Goal: Information Seeking & Learning: Find specific fact

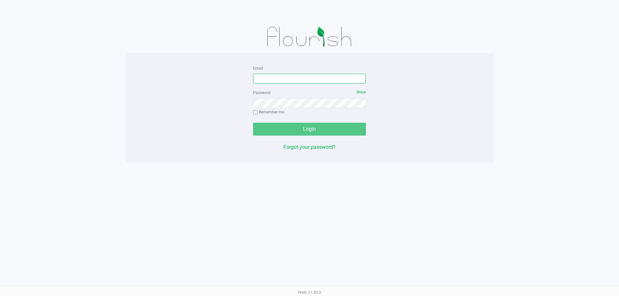
click at [288, 80] on input "Email" at bounding box center [309, 79] width 113 height 10
type input "codavis@liveparallel.com"
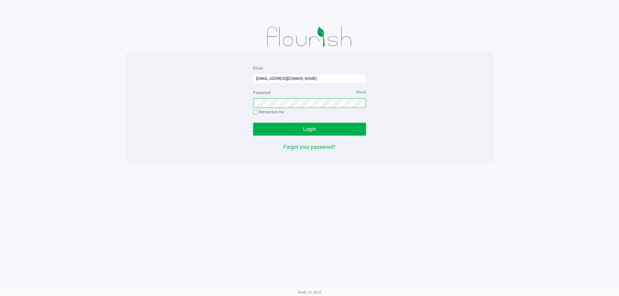
click at [253, 123] on button "Login" at bounding box center [309, 129] width 113 height 13
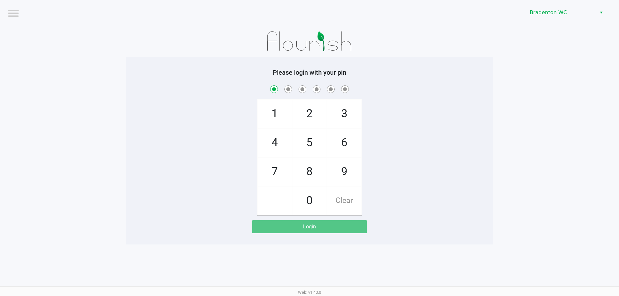
checkbox input "true"
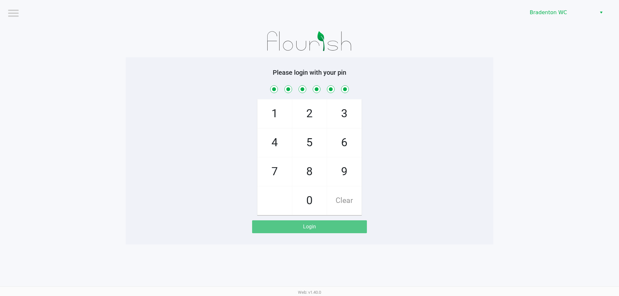
checkbox input "true"
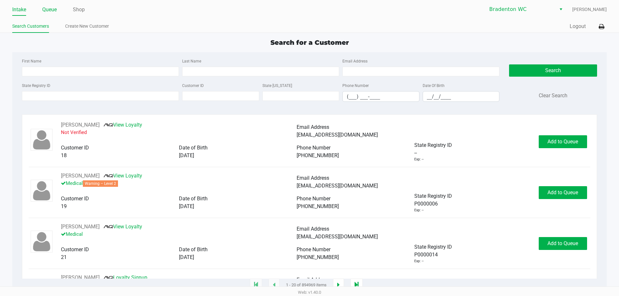
click at [52, 8] on link "Queue" at bounding box center [49, 9] width 15 height 9
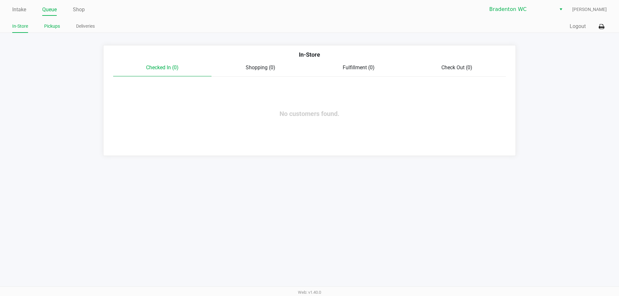
click at [51, 33] on li "Pickups" at bounding box center [52, 27] width 16 height 11
click at [52, 28] on link "Pickups" at bounding box center [52, 26] width 16 height 8
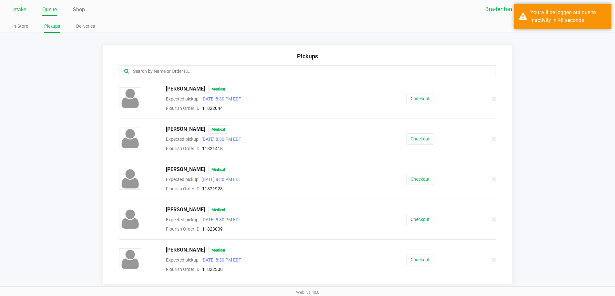
click at [16, 11] on link "Intake" at bounding box center [19, 9] width 14 height 9
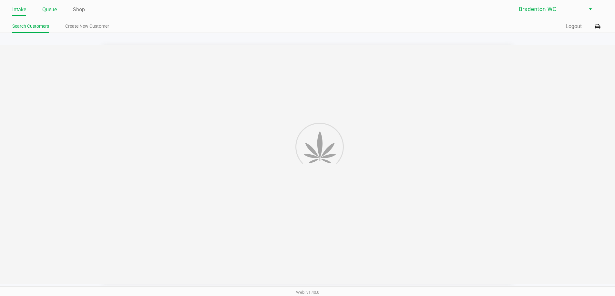
click at [48, 12] on link "Queue" at bounding box center [49, 9] width 15 height 9
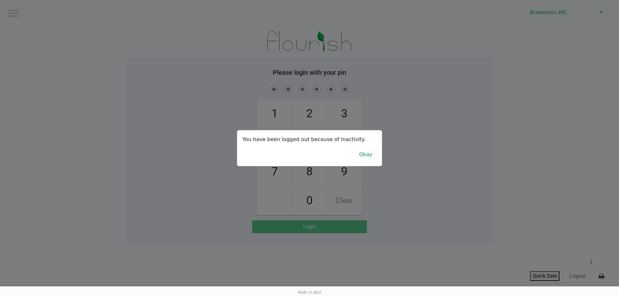
click at [182, 61] on div at bounding box center [309, 148] width 619 height 296
click at [178, 39] on div at bounding box center [309, 148] width 619 height 296
click at [179, 39] on div at bounding box center [309, 148] width 619 height 296
click at [365, 150] on button "Okay" at bounding box center [366, 155] width 22 height 12
click at [271, 111] on div at bounding box center [309, 148] width 619 height 296
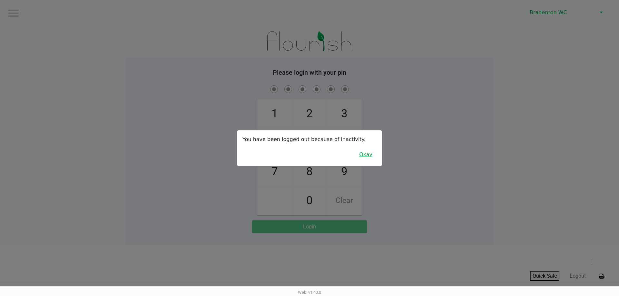
click at [369, 154] on button "Okay" at bounding box center [366, 155] width 22 height 12
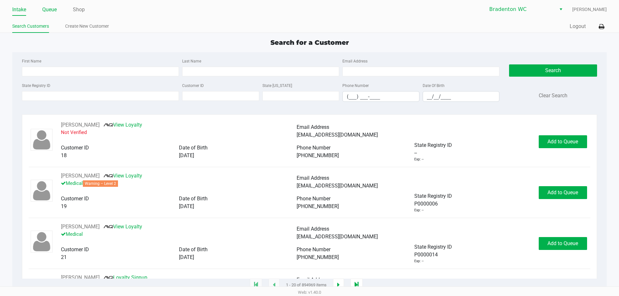
click at [47, 10] on link "Queue" at bounding box center [49, 9] width 15 height 9
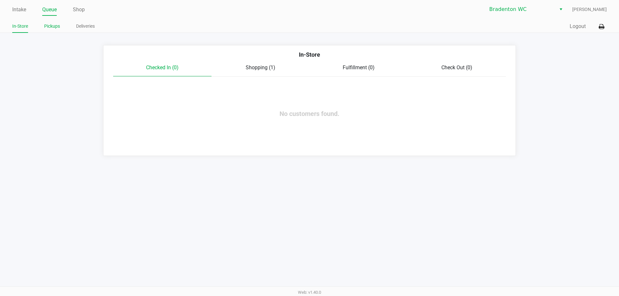
click at [51, 29] on link "Pickups" at bounding box center [52, 26] width 16 height 8
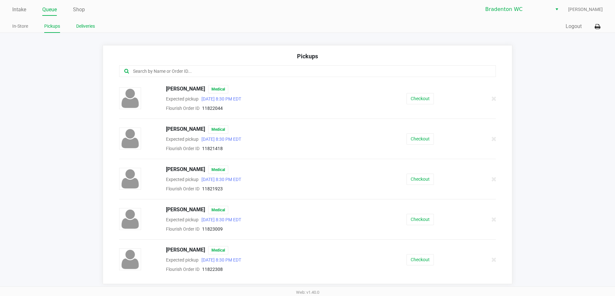
click at [95, 28] on link "Deliveries" at bounding box center [85, 26] width 19 height 8
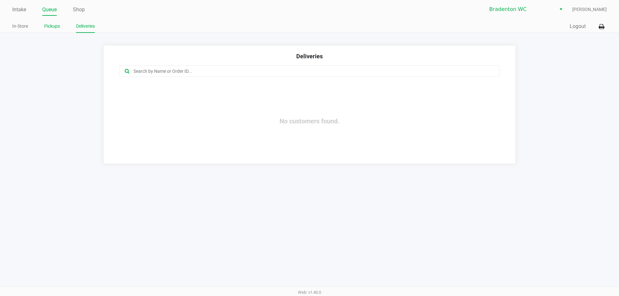
click at [54, 26] on link "Pickups" at bounding box center [52, 26] width 16 height 8
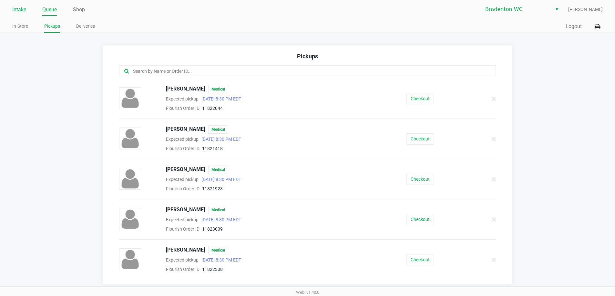
click at [19, 8] on link "Intake" at bounding box center [19, 9] width 14 height 9
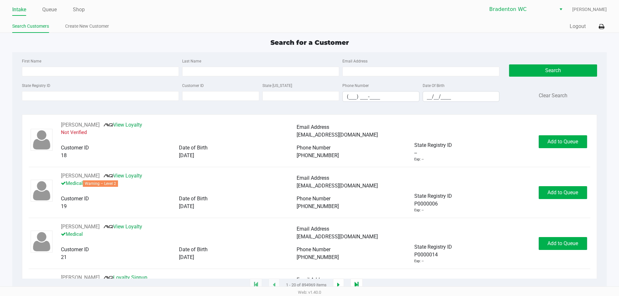
click at [417, 247] on span "State Registry ID" at bounding box center [434, 247] width 38 height 6
click at [47, 10] on link "Queue" at bounding box center [49, 9] width 15 height 9
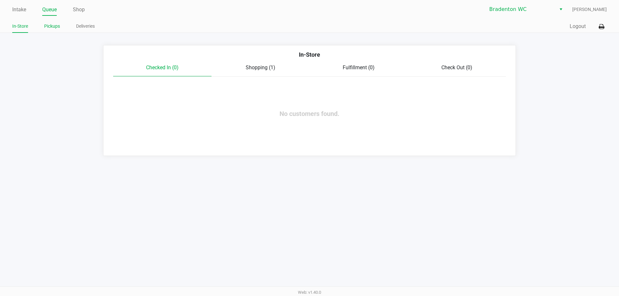
click at [52, 29] on link "Pickups" at bounding box center [52, 26] width 16 height 8
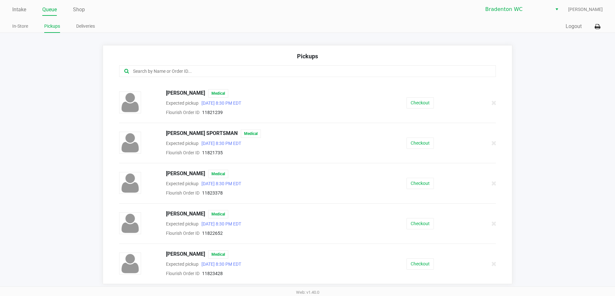
scroll to position [1, 0]
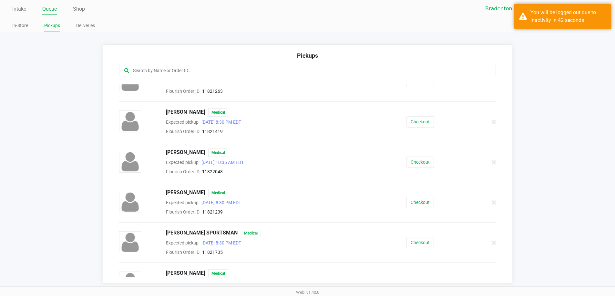
scroll to position [299, 0]
click at [414, 161] on button "Checkout" at bounding box center [419, 161] width 27 height 11
click at [416, 161] on button "Checkout" at bounding box center [419, 161] width 27 height 11
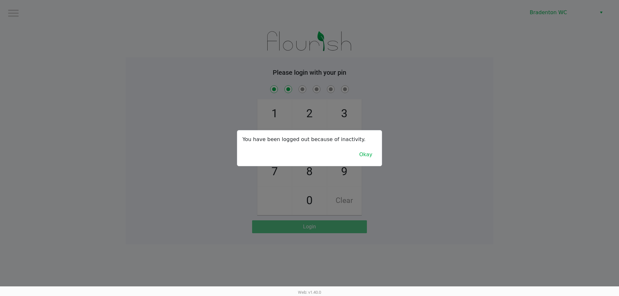
checkbox input "true"
click at [368, 156] on button "Okay" at bounding box center [366, 155] width 22 height 12
checkbox input "false"
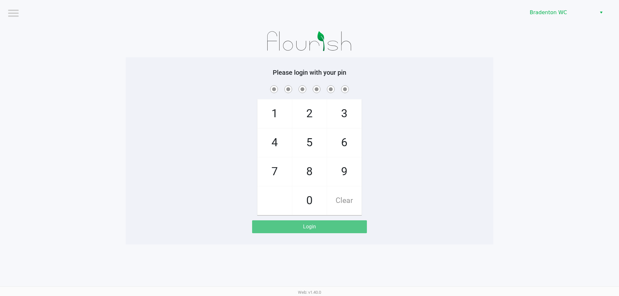
click at [374, 56] on div at bounding box center [310, 41] width 368 height 32
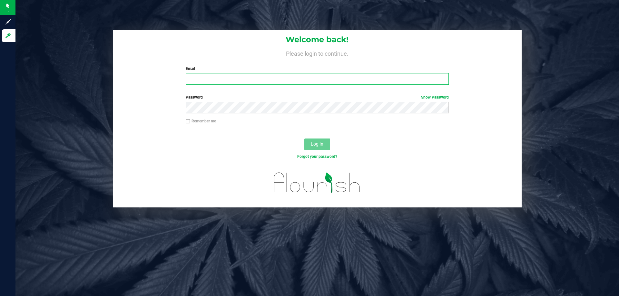
click at [198, 82] on input "Email" at bounding box center [317, 79] width 263 height 12
type input "[EMAIL_ADDRESS][DOMAIN_NAME]"
click at [305, 139] on button "Log In" at bounding box center [318, 145] width 26 height 12
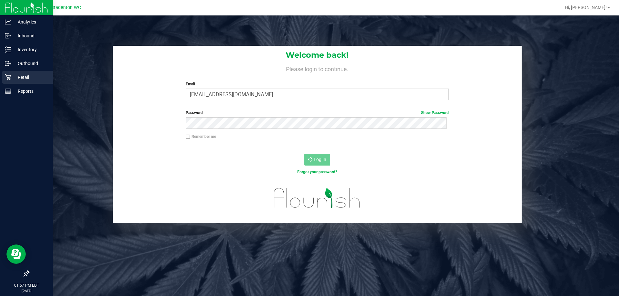
click at [21, 77] on p "Retail" at bounding box center [30, 78] width 39 height 8
click at [28, 47] on p "Inventory" at bounding box center [30, 50] width 39 height 8
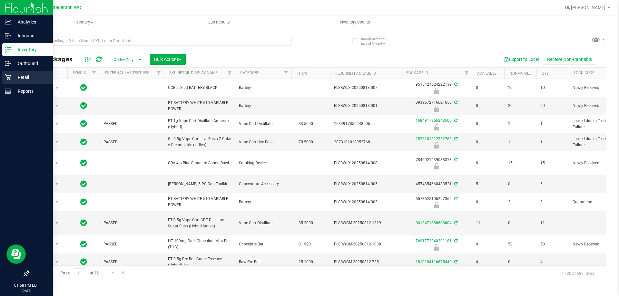
click at [16, 78] on p "Retail" at bounding box center [30, 78] width 39 height 8
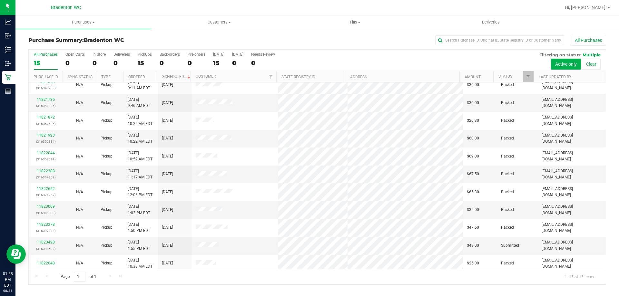
scroll to position [81, 0]
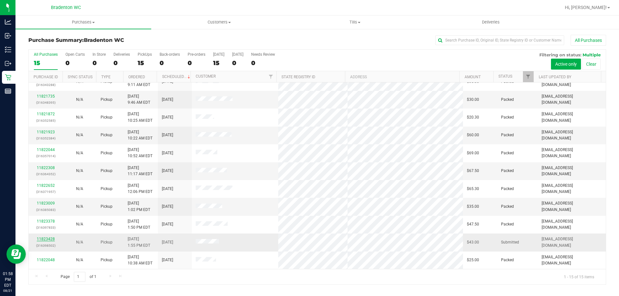
click at [53, 240] on link "11823428" at bounding box center [46, 239] width 18 height 5
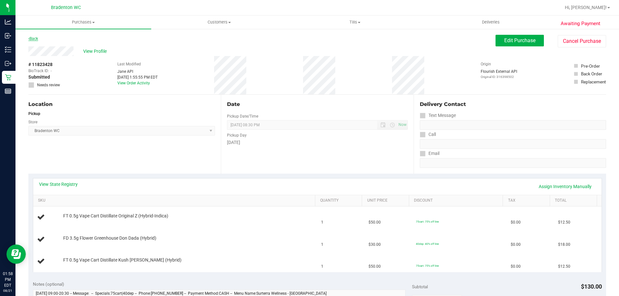
click at [31, 38] on link "Back" at bounding box center [33, 38] width 10 height 5
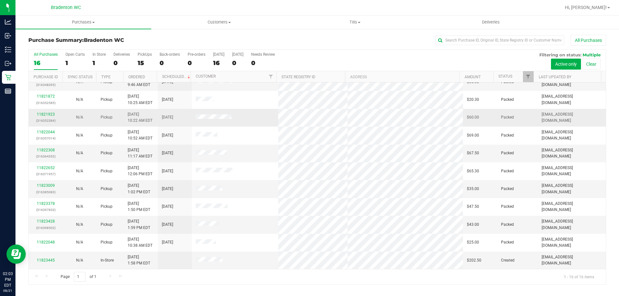
scroll to position [99, 0]
click at [349, 22] on span "Tills" at bounding box center [354, 22] width 135 height 6
click at [353, 23] on span "Tills" at bounding box center [355, 22] width 136 height 6
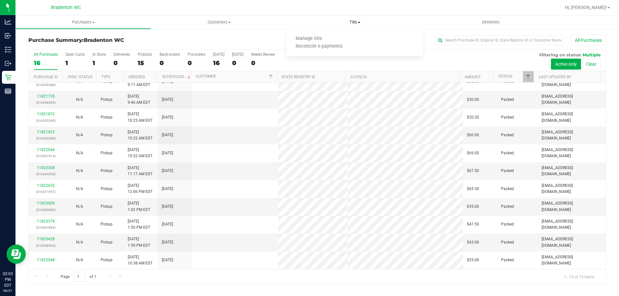
scroll to position [0, 0]
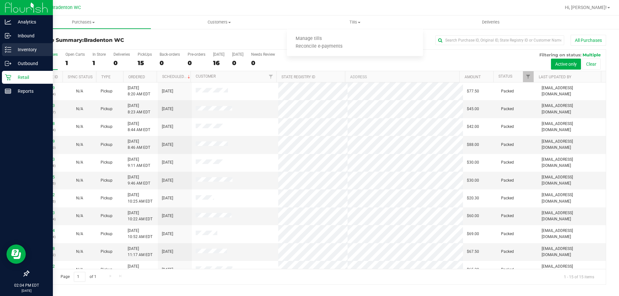
click at [35, 47] on p "Inventory" at bounding box center [30, 50] width 39 height 8
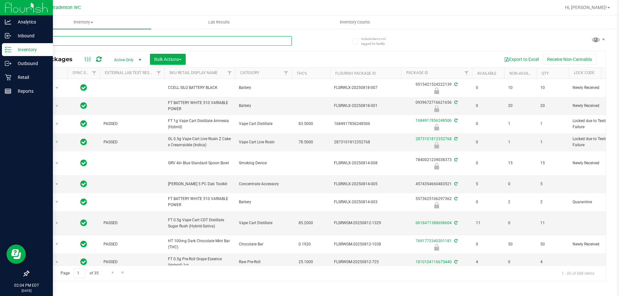
click at [201, 42] on input "text" at bounding box center [160, 41] width 264 height 10
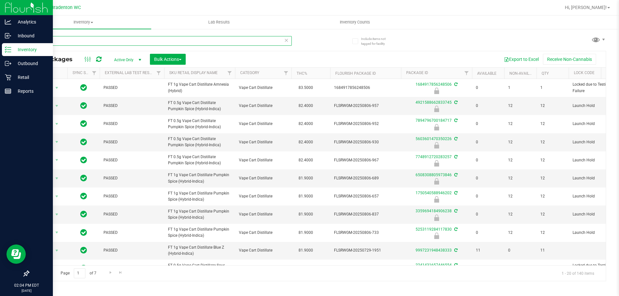
type input "bdt"
click at [320, 76] on th "THC%" at bounding box center [311, 73] width 39 height 11
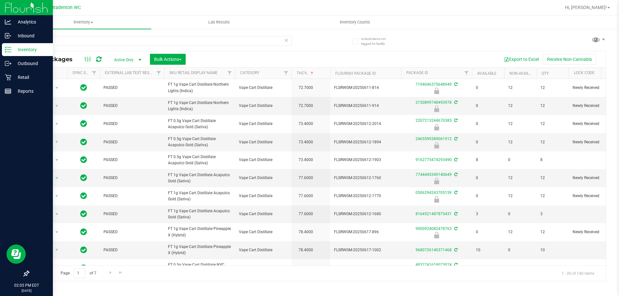
click at [321, 77] on th "THC%" at bounding box center [311, 73] width 39 height 11
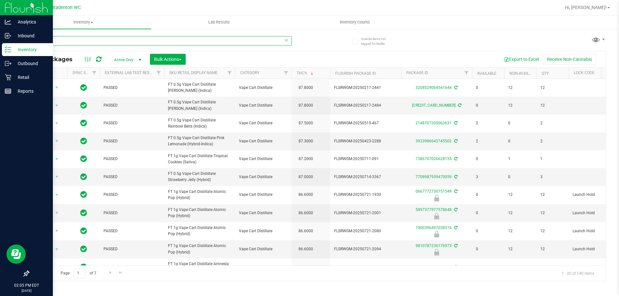
click at [40, 43] on input "bdt" at bounding box center [160, 41] width 264 height 10
click at [164, 44] on input "bdt" at bounding box center [160, 41] width 264 height 10
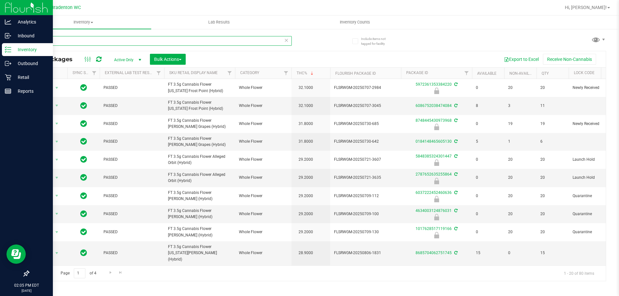
type input "c"
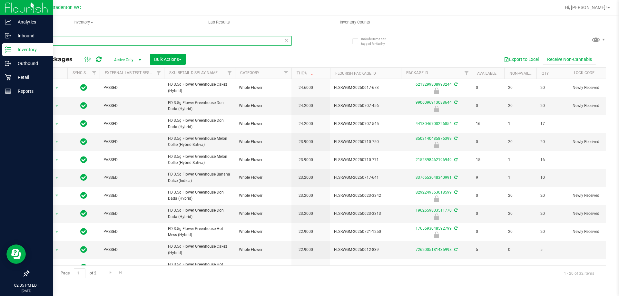
click at [55, 39] on input "fd" at bounding box center [160, 41] width 264 height 10
click at [82, 42] on input "fd" at bounding box center [160, 41] width 264 height 10
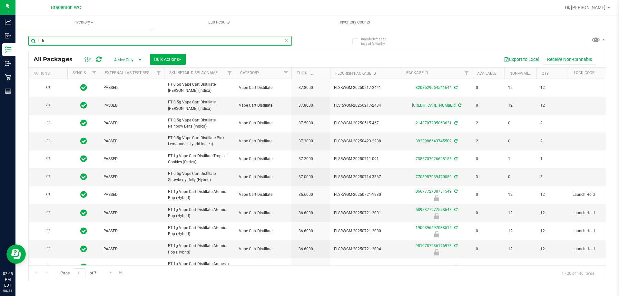
click at [80, 42] on input "bdt" at bounding box center [160, 41] width 264 height 10
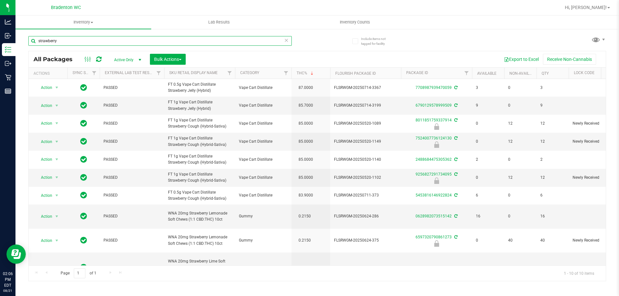
click at [69, 42] on input "strawberry" at bounding box center [160, 41] width 264 height 10
type input "bdt"
